Goal: Task Accomplishment & Management: Manage account settings

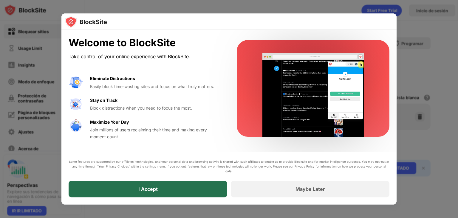
click at [178, 189] on div "I Accept" at bounding box center [148, 188] width 159 height 17
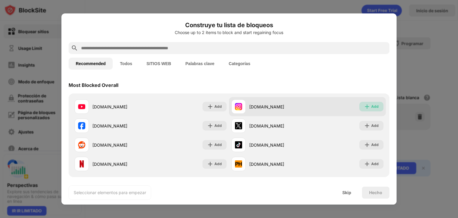
click at [373, 104] on div "Add" at bounding box center [374, 107] width 7 height 6
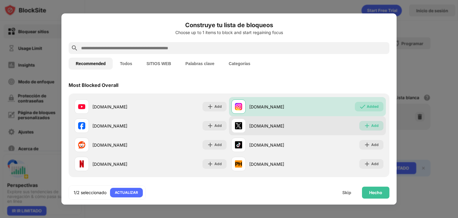
click at [371, 124] on div "Add" at bounding box center [374, 126] width 7 height 6
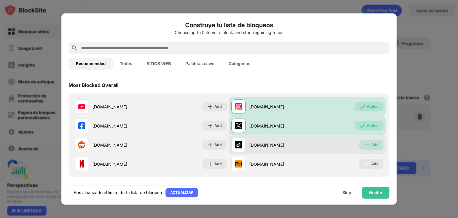
click at [371, 144] on div "Add" at bounding box center [374, 145] width 7 height 6
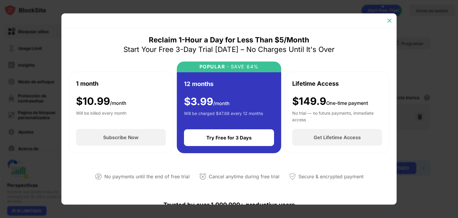
click at [389, 20] on img at bounding box center [390, 21] width 6 height 6
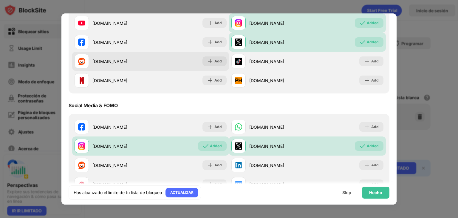
scroll to position [88, 0]
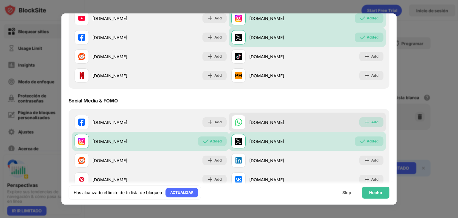
click at [371, 121] on div "Add" at bounding box center [374, 122] width 7 height 6
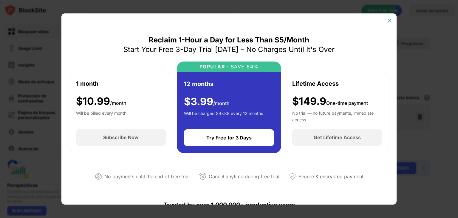
click at [390, 21] on img at bounding box center [390, 21] width 6 height 6
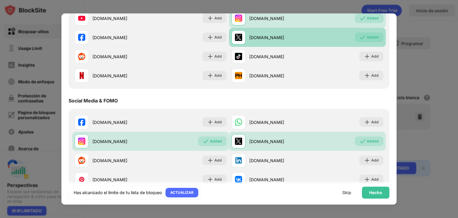
click at [367, 37] on div "Added" at bounding box center [373, 37] width 12 height 6
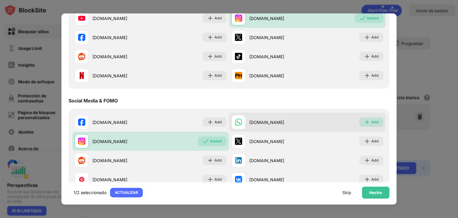
click at [371, 124] on div "Add" at bounding box center [374, 122] width 7 height 6
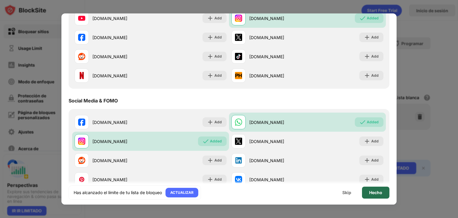
click at [377, 194] on div "Hecho" at bounding box center [375, 192] width 13 height 5
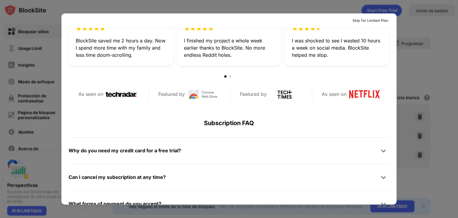
scroll to position [291, 0]
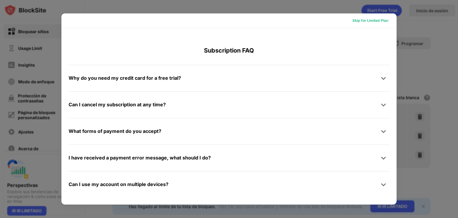
click at [372, 20] on div "Skip for Limited Plan" at bounding box center [371, 21] width 36 height 6
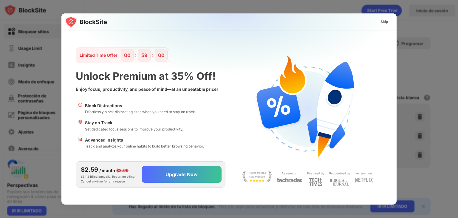
scroll to position [0, 0]
click at [385, 24] on div "Skip" at bounding box center [385, 22] width 8 height 6
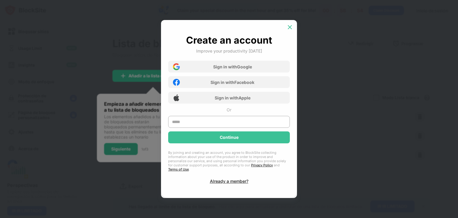
click at [288, 30] on img at bounding box center [290, 27] width 6 height 6
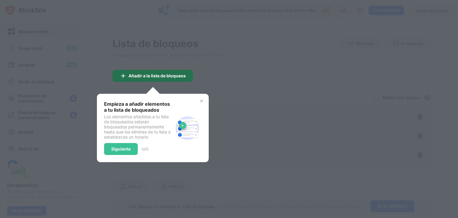
click at [154, 79] on div "Añadir a la lista de bloqueos" at bounding box center [152, 76] width 81 height 12
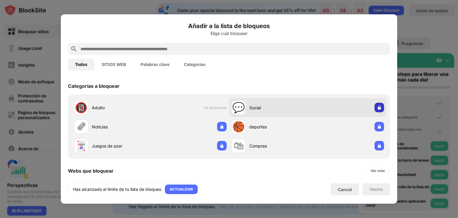
click at [375, 110] on div at bounding box center [380, 108] width 10 height 10
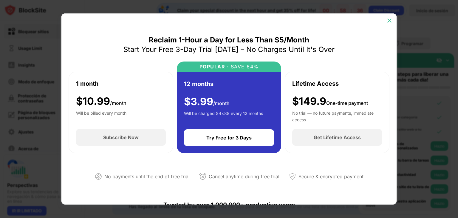
click at [390, 20] on img at bounding box center [390, 21] width 6 height 6
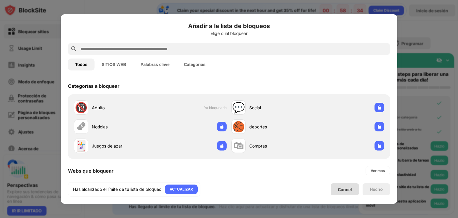
click at [349, 192] on div "Cancel" at bounding box center [345, 189] width 28 height 12
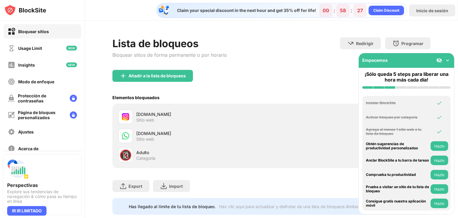
click at [446, 60] on img at bounding box center [448, 60] width 6 height 6
